Goal: Task Accomplishment & Management: Use online tool/utility

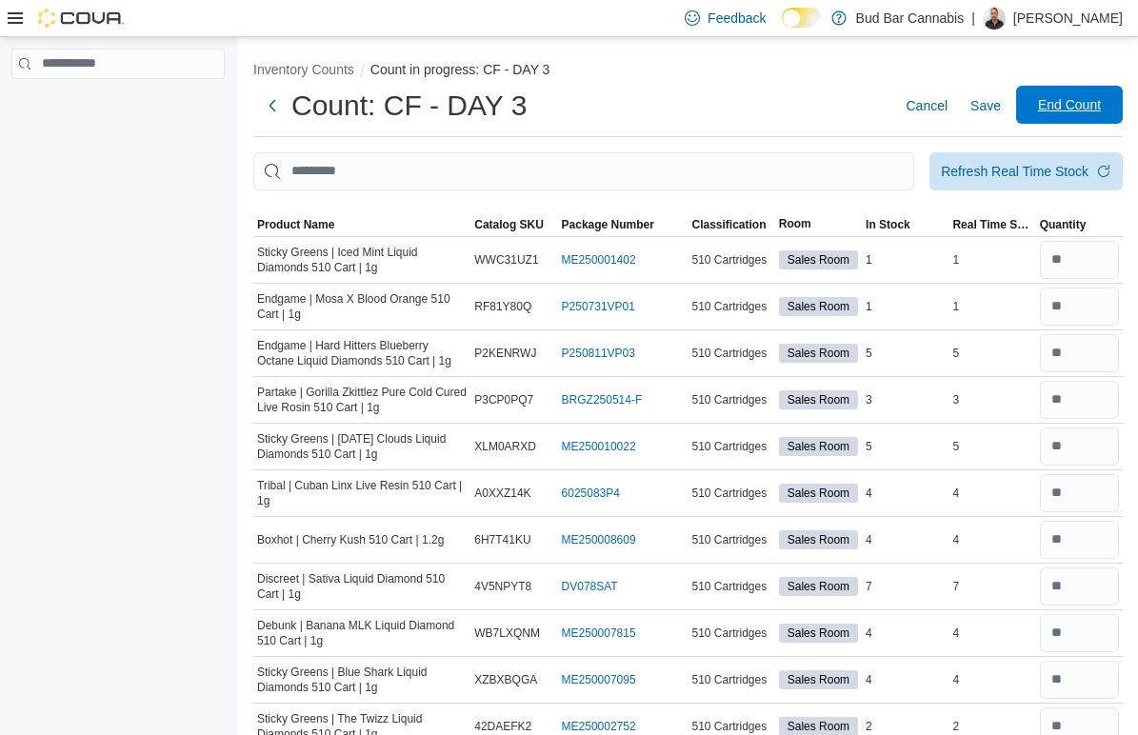
click at [1056, 104] on span "End Count" at bounding box center [1069, 104] width 63 height 19
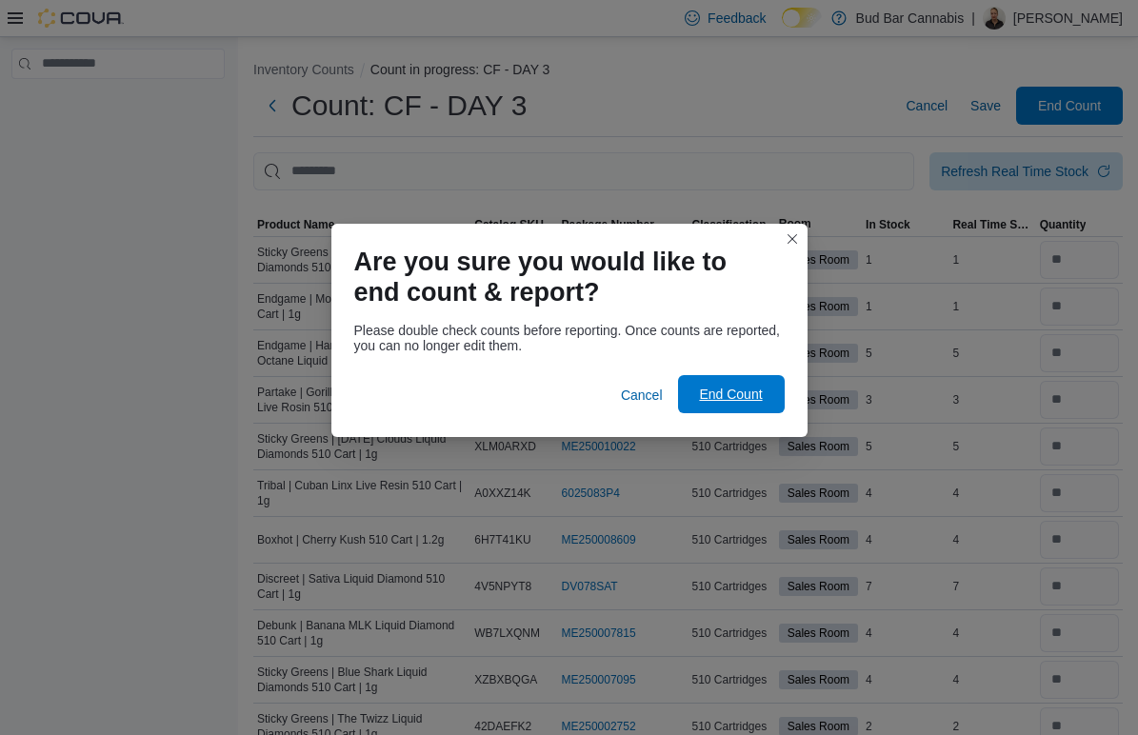
click at [715, 412] on span "End Count" at bounding box center [732, 394] width 84 height 38
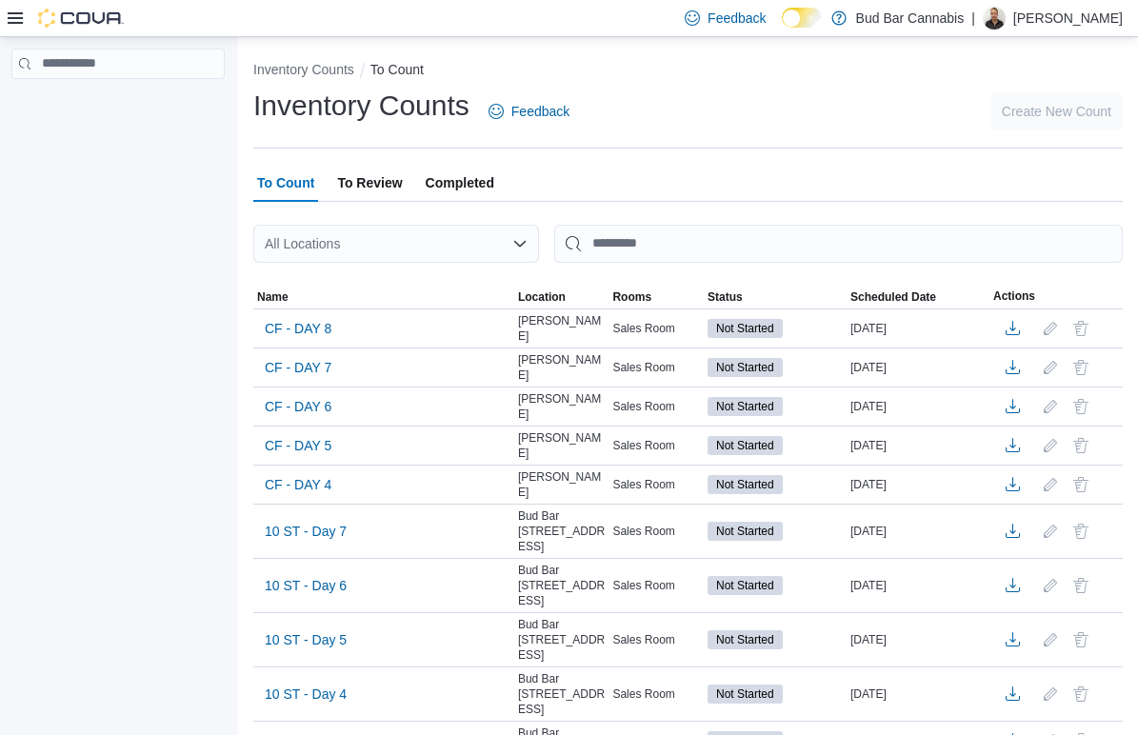
click at [14, 9] on div at bounding box center [66, 18] width 116 height 19
click at [14, 22] on icon at bounding box center [15, 17] width 15 height 11
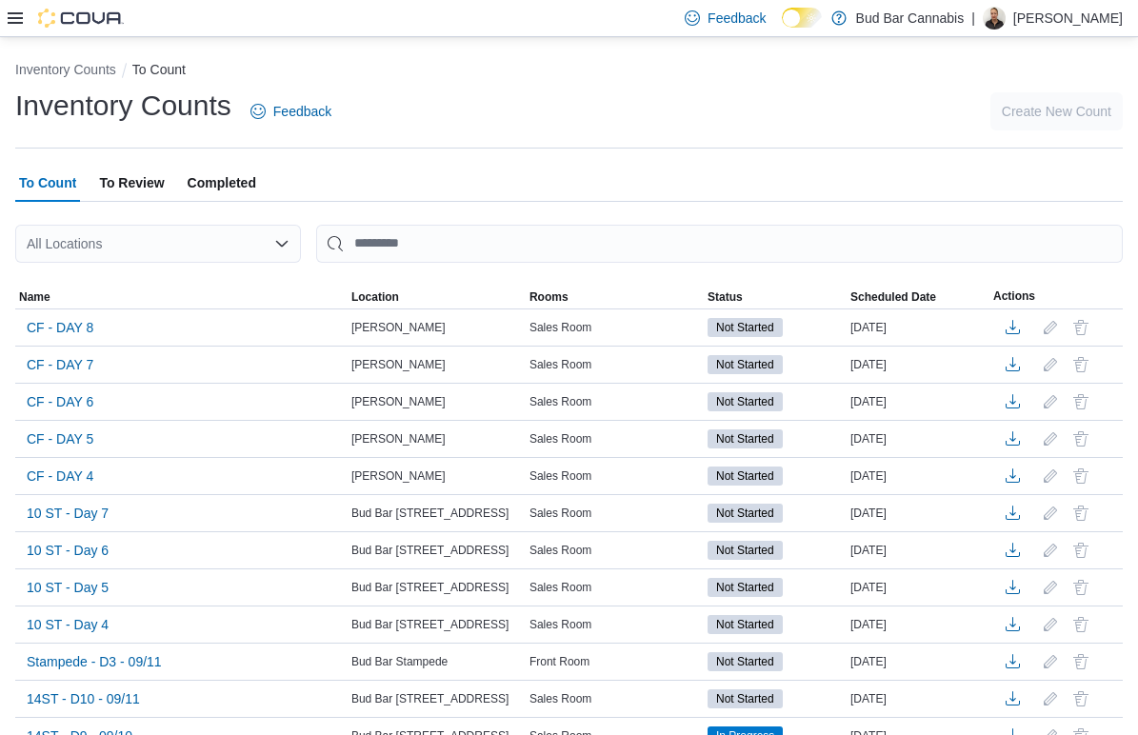
click at [20, 16] on icon at bounding box center [15, 17] width 15 height 15
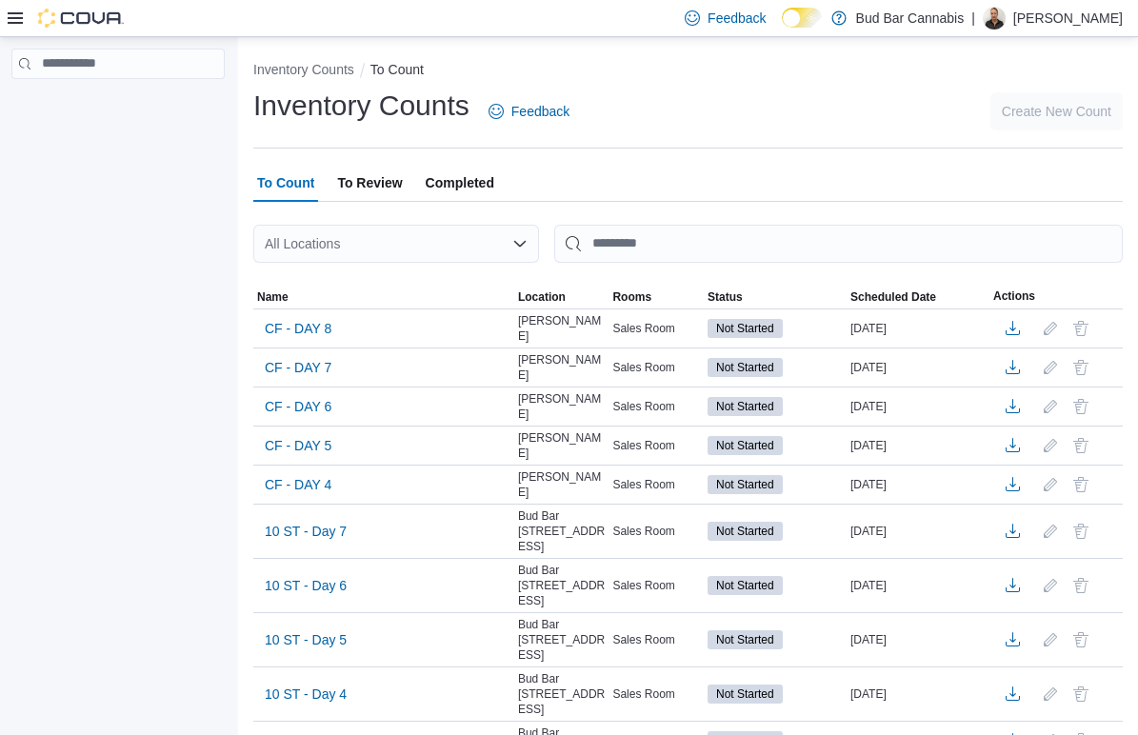
click at [20, 16] on icon at bounding box center [15, 17] width 15 height 15
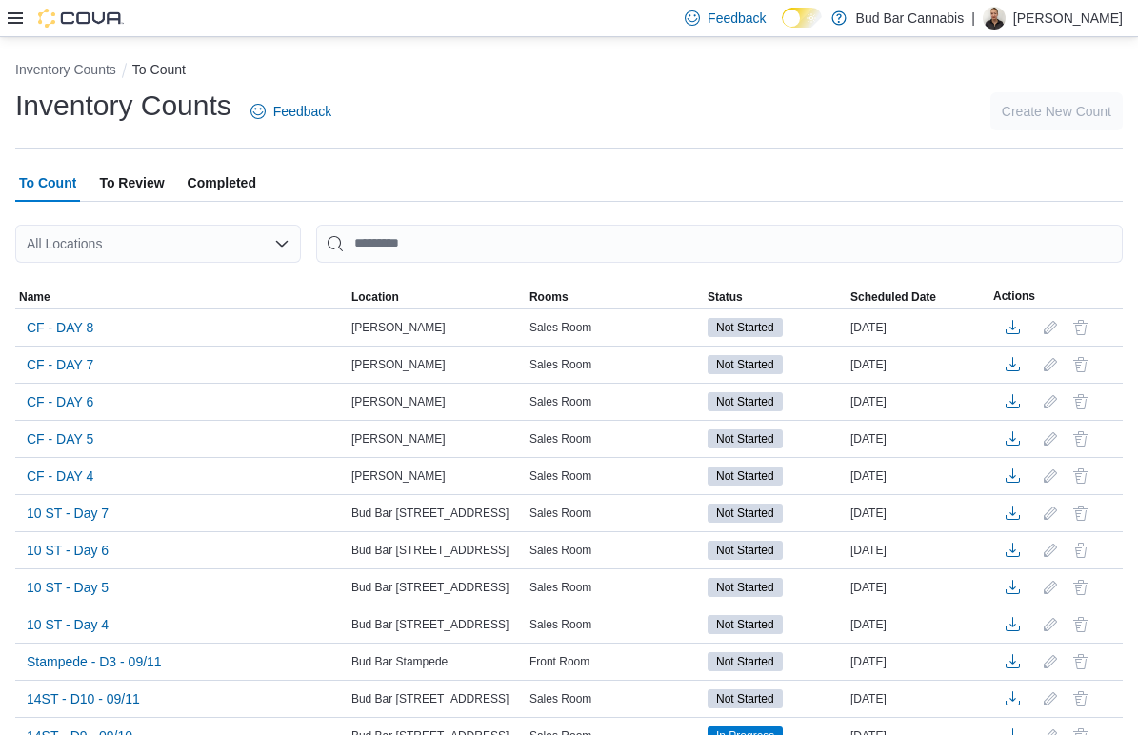
click at [20, 16] on icon at bounding box center [15, 17] width 15 height 15
